Goal: Find specific page/section: Find specific page/section

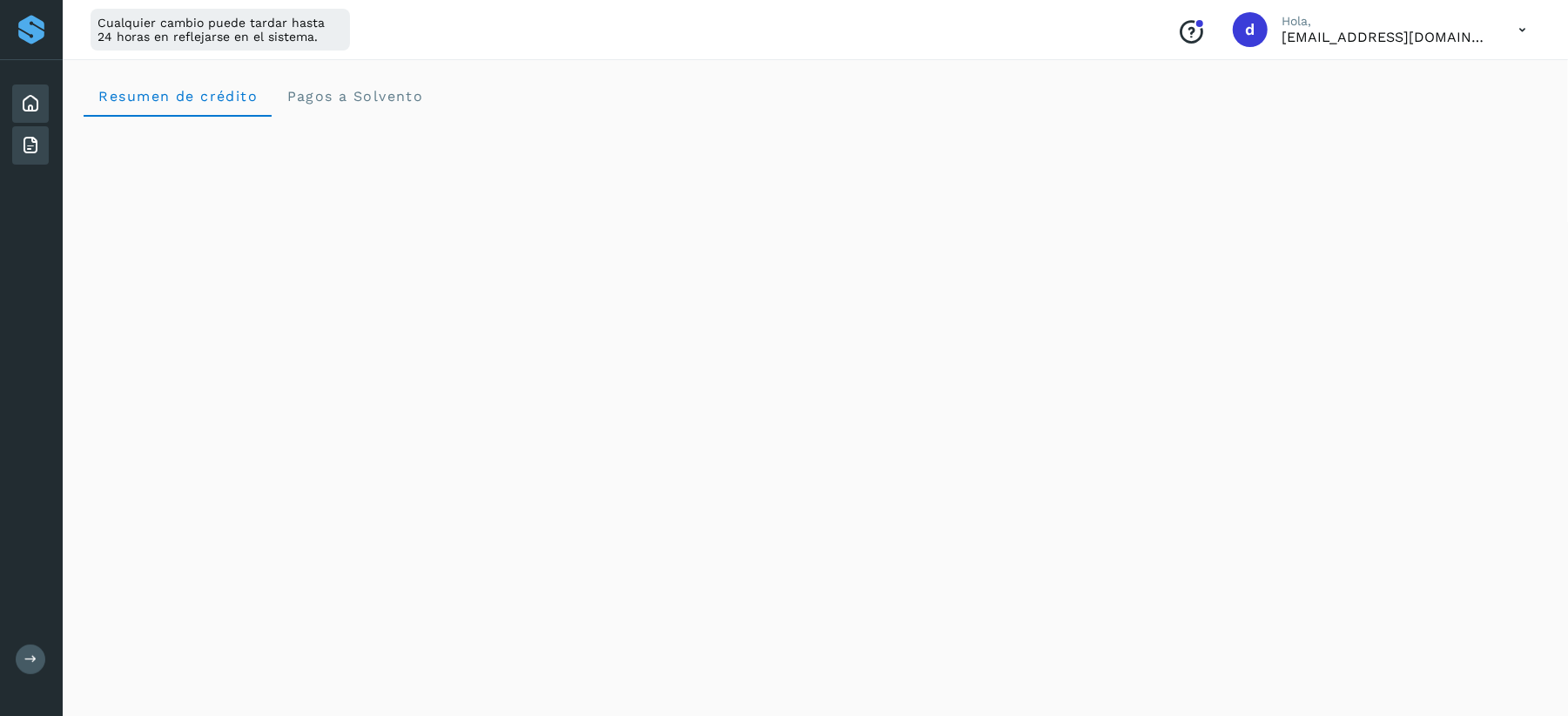
click at [28, 137] on icon at bounding box center [30, 145] width 21 height 21
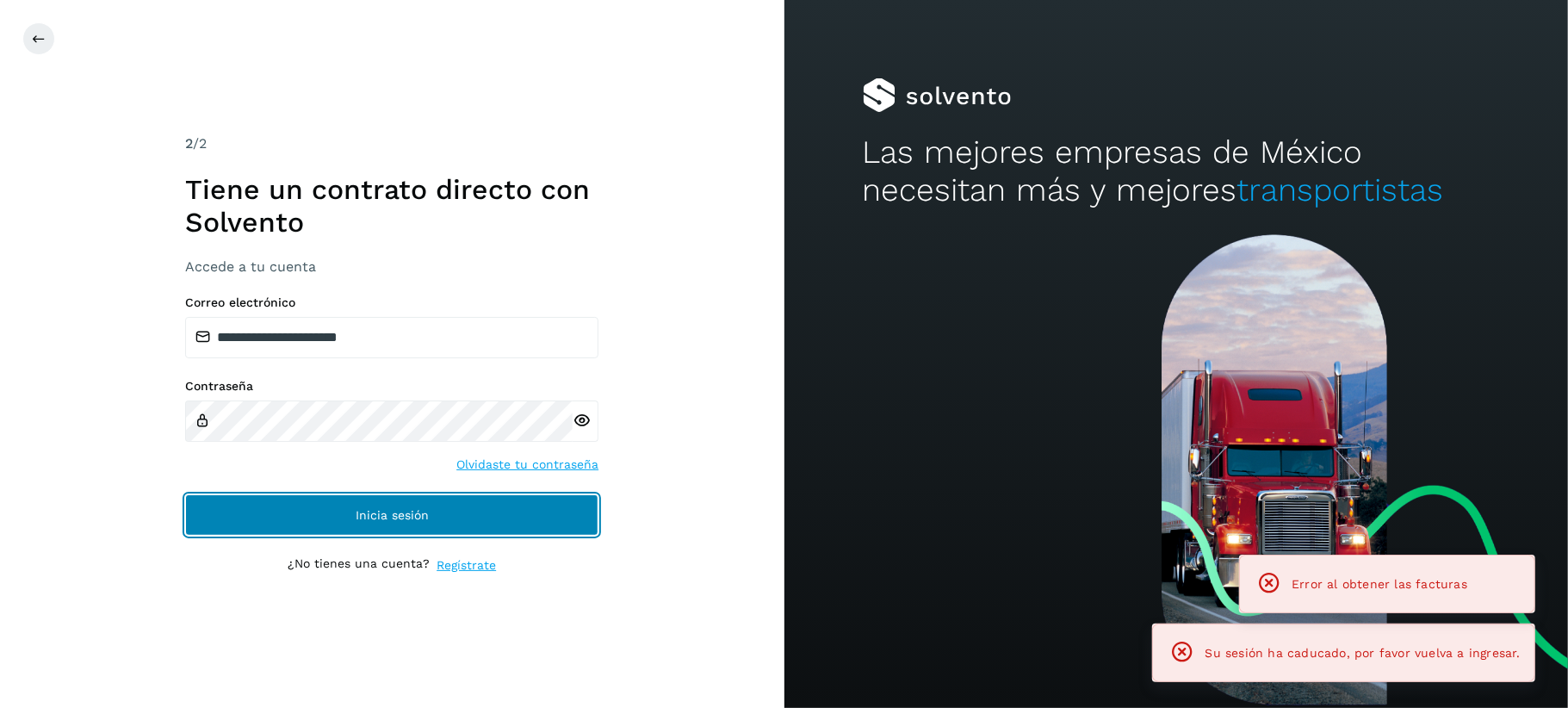
click at [335, 506] on button "Inicia sesión" at bounding box center [391, 515] width 413 height 42
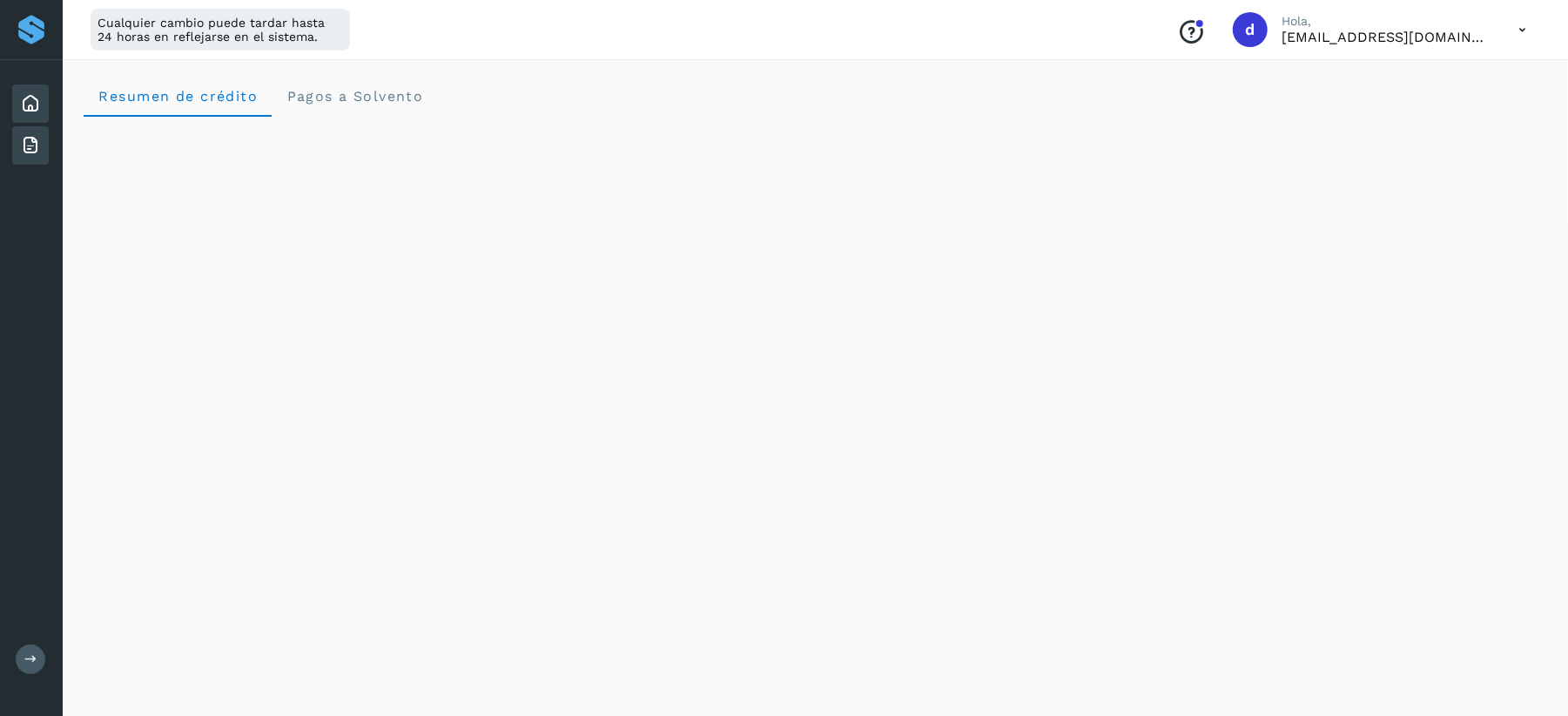
click at [36, 150] on icon at bounding box center [30, 145] width 21 height 21
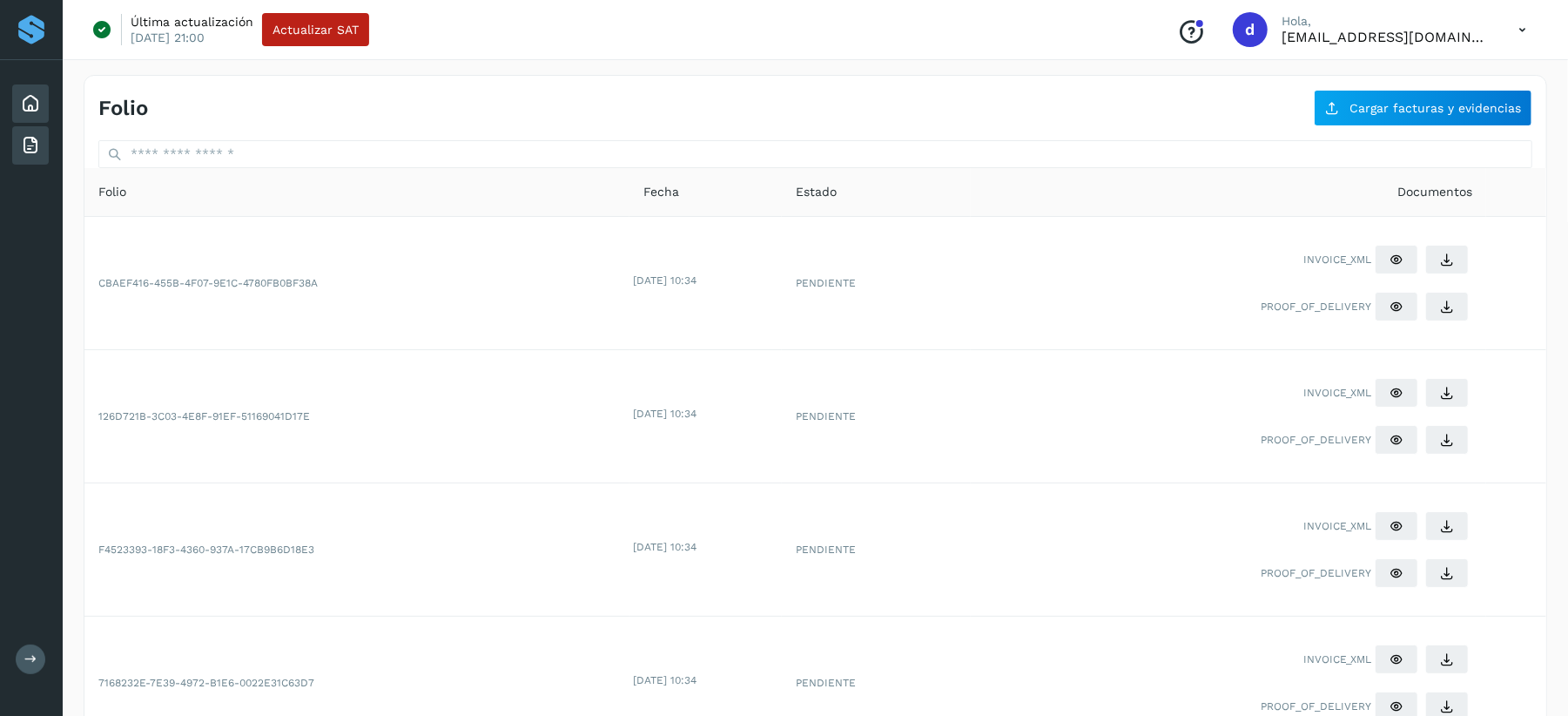
click at [32, 108] on icon at bounding box center [30, 103] width 21 height 21
